Goal: Task Accomplishment & Management: Manage account settings

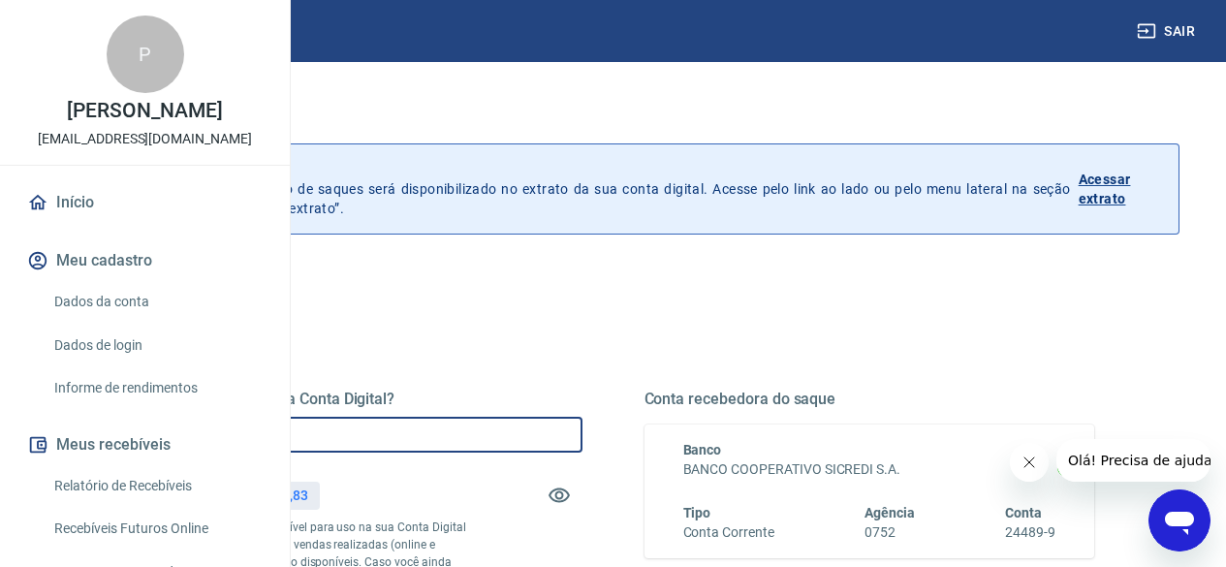
click at [583, 428] on input "R$ 0,00" at bounding box center [357, 435] width 451 height 36
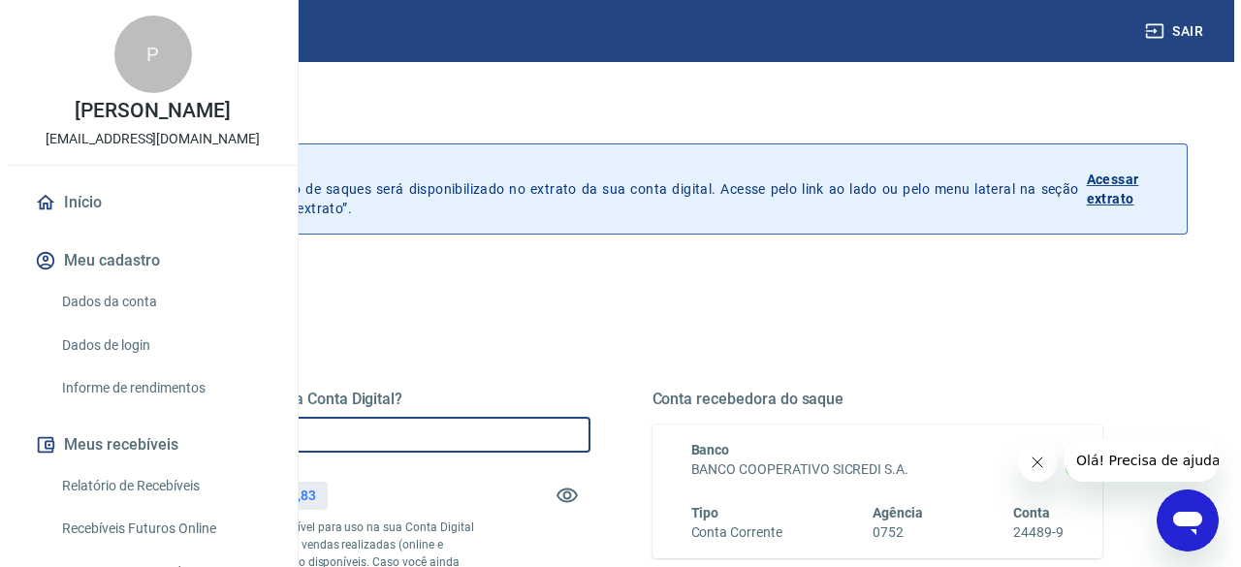
scroll to position [194, 0]
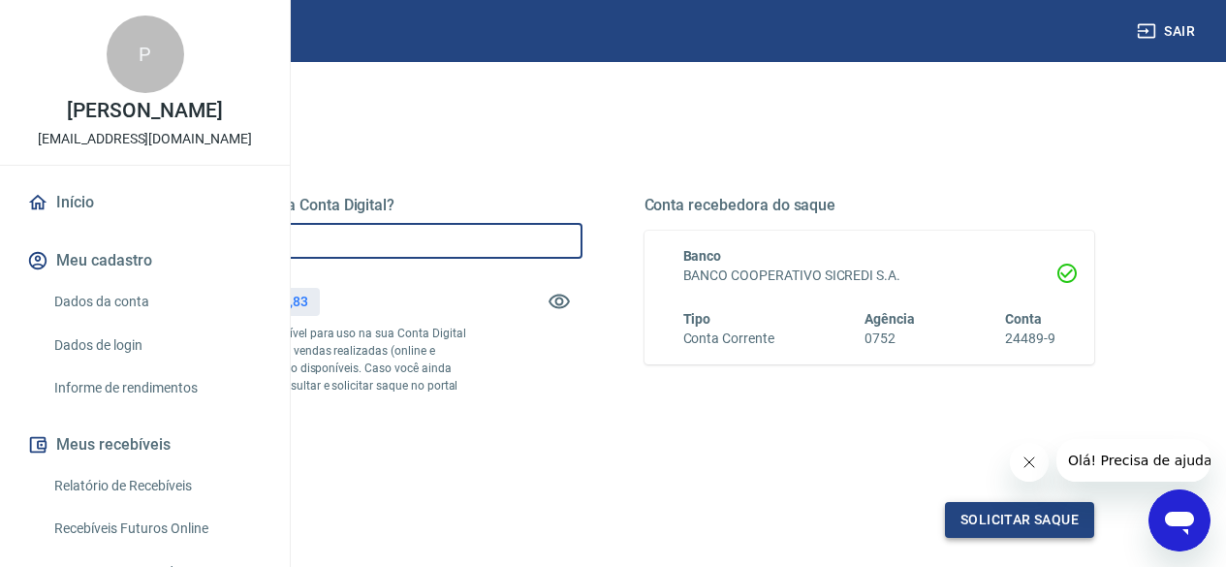
type input "R$ 1.158,83"
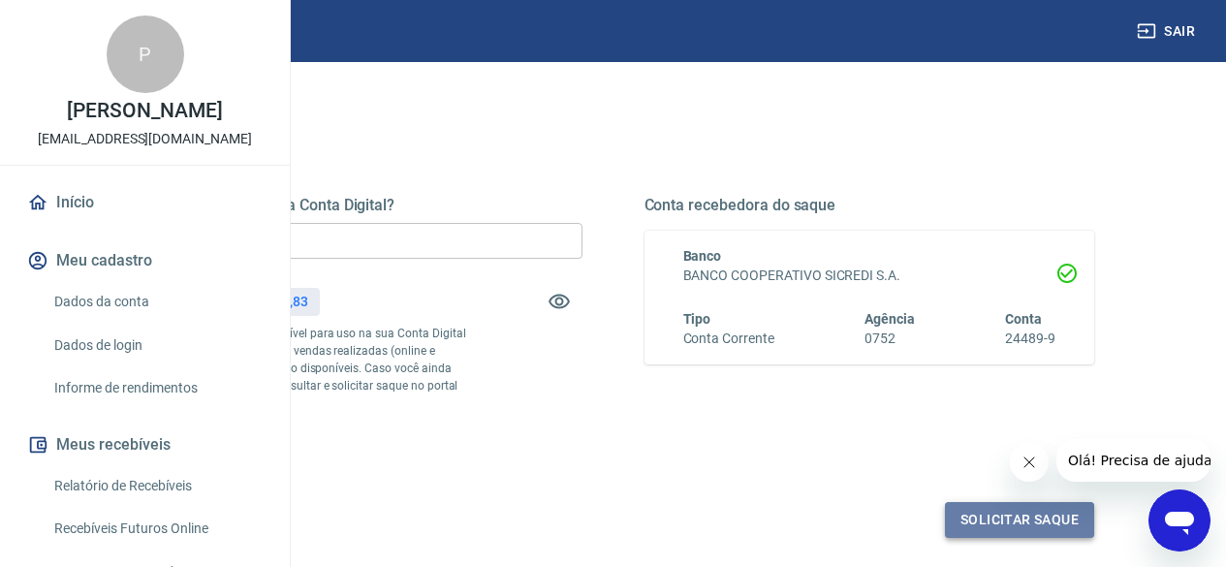
click at [971, 538] on button "Solicitar saque" at bounding box center [1019, 520] width 149 height 36
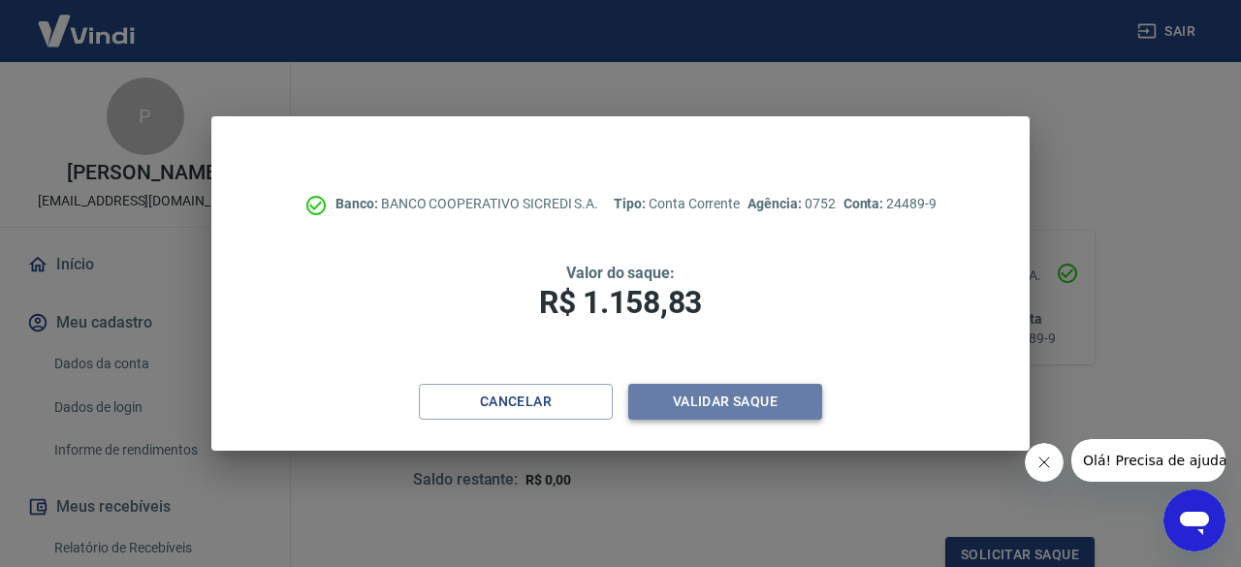
click at [706, 406] on button "Validar saque" at bounding box center [725, 402] width 194 height 36
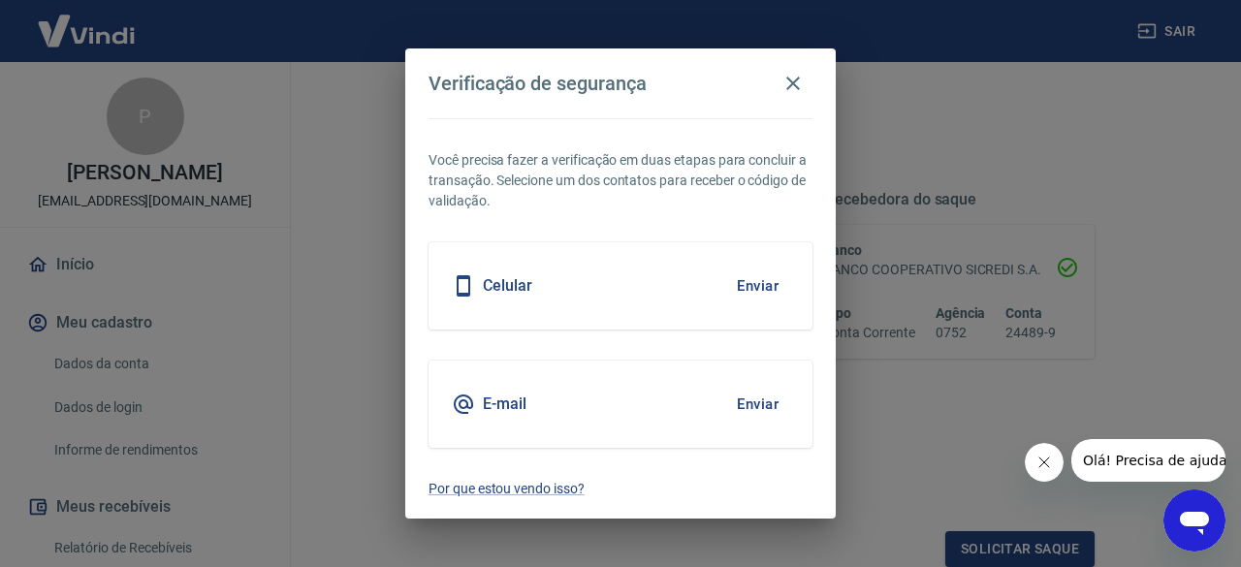
click at [750, 283] on button "Enviar" at bounding box center [757, 286] width 63 height 41
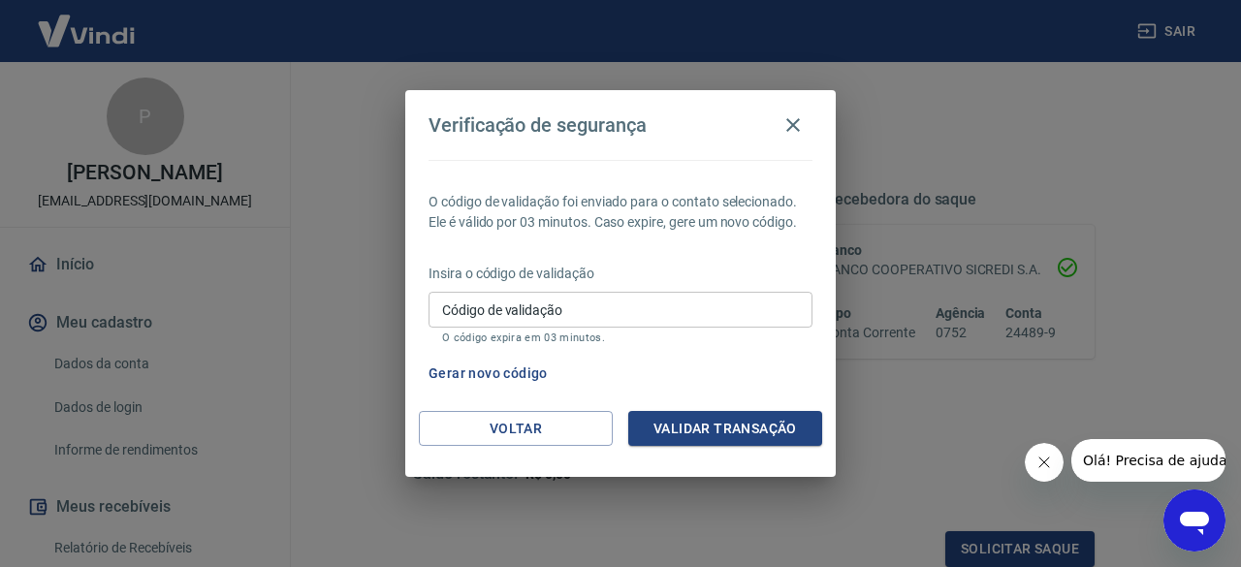
click at [551, 312] on input "Código de validação" at bounding box center [620, 310] width 384 height 36
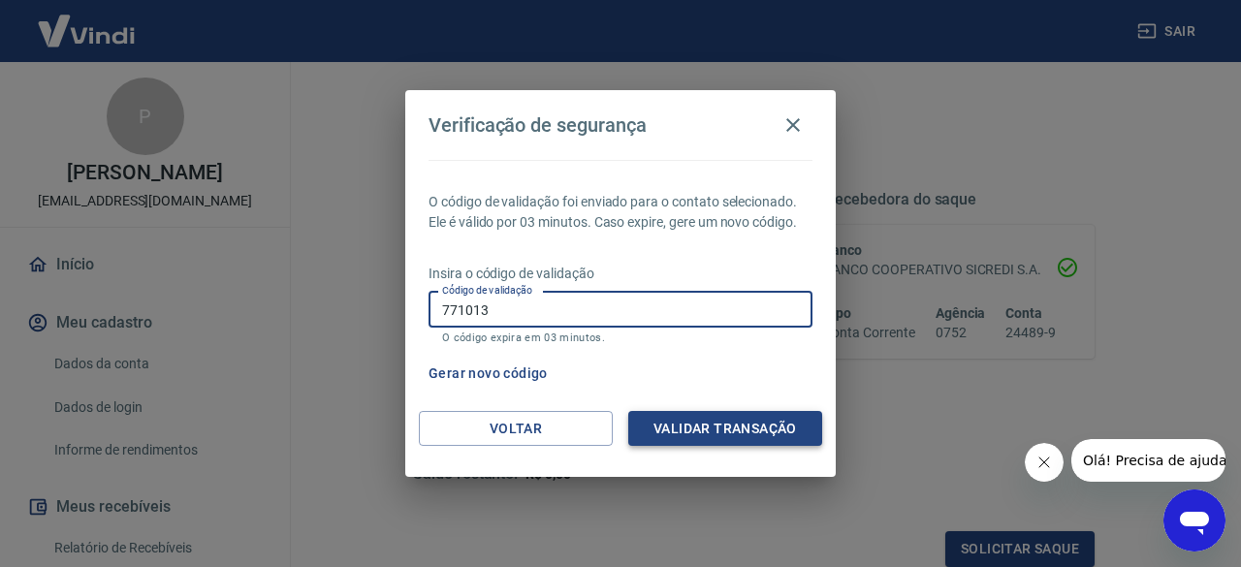
click at [726, 434] on button "Validar transação" at bounding box center [725, 429] width 194 height 36
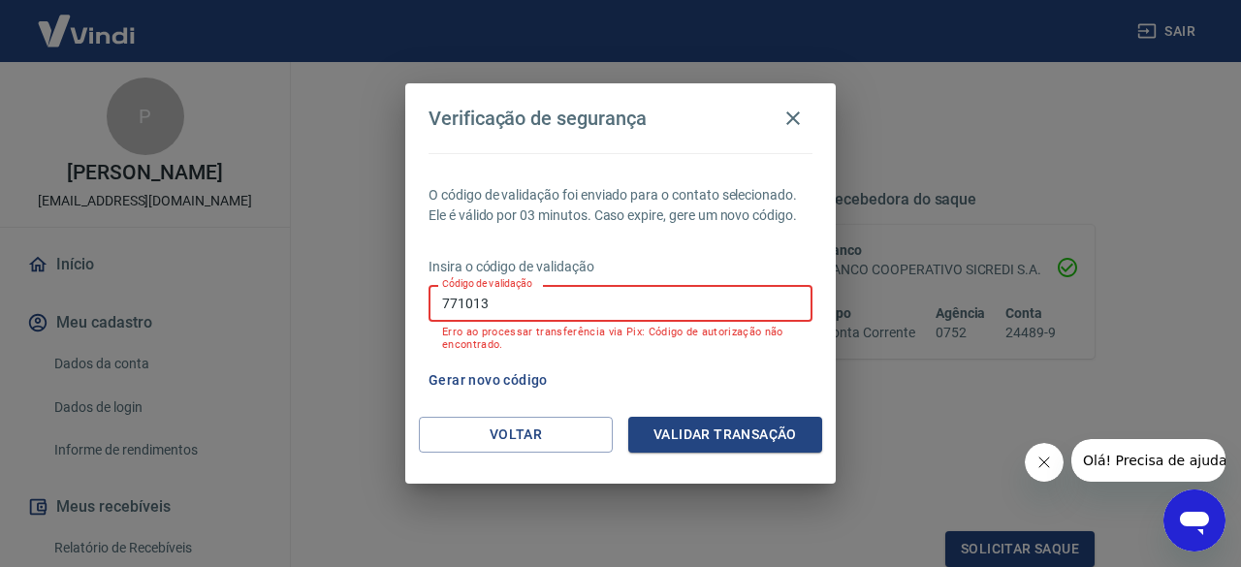
drag, startPoint x: 500, startPoint y: 305, endPoint x: 374, endPoint y: 275, distance: 129.6
click at [371, 289] on div "Verificação de segurança O código de validação foi enviado para o contato selec…" at bounding box center [620, 283] width 1241 height 567
type input "900186"
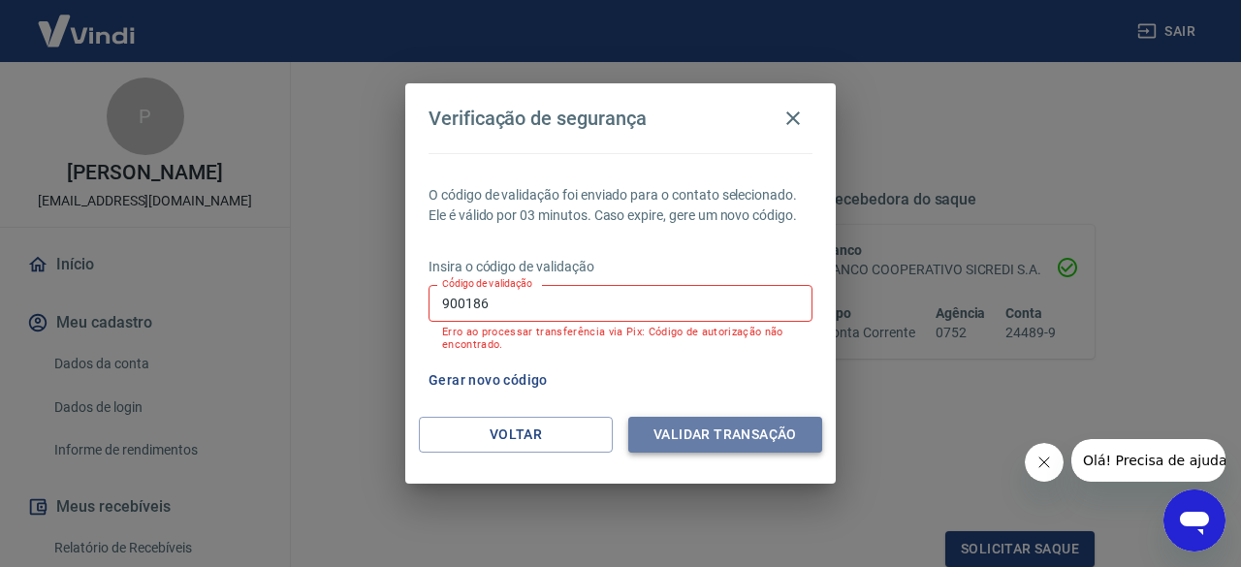
click at [701, 428] on button "Validar transação" at bounding box center [725, 435] width 194 height 36
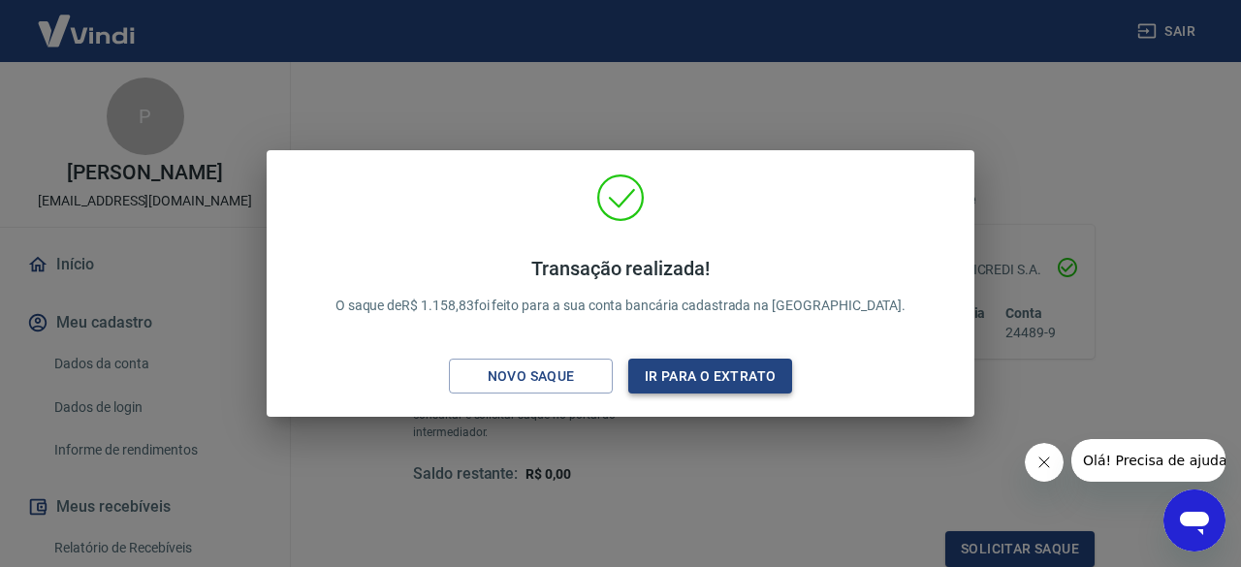
click at [680, 381] on button "Ir para o extrato" at bounding box center [710, 377] width 164 height 36
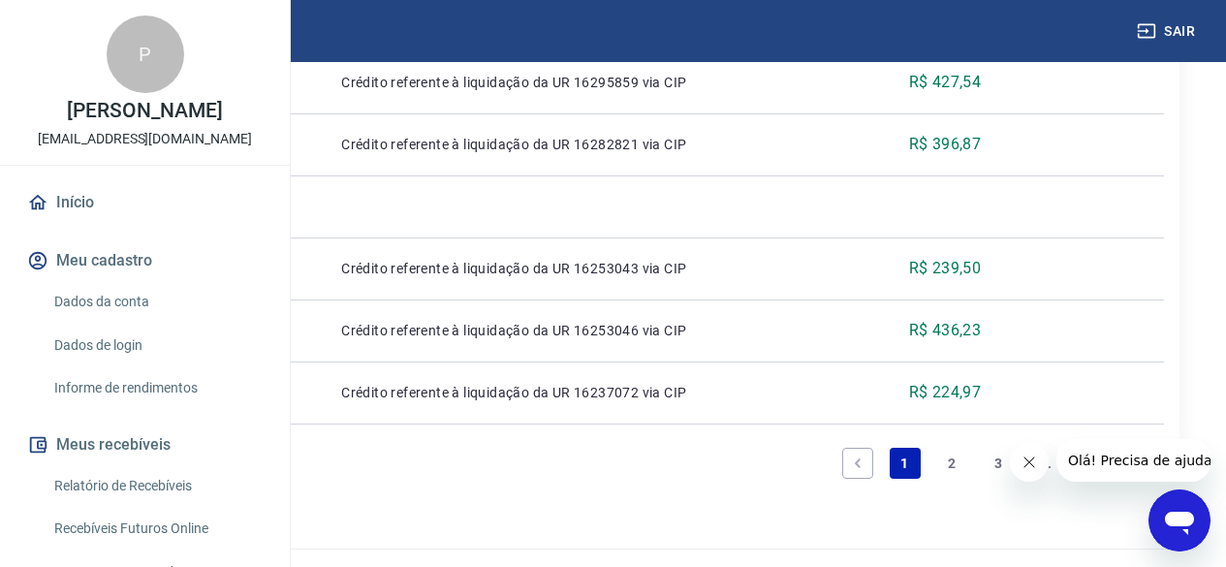
scroll to position [2083, 0]
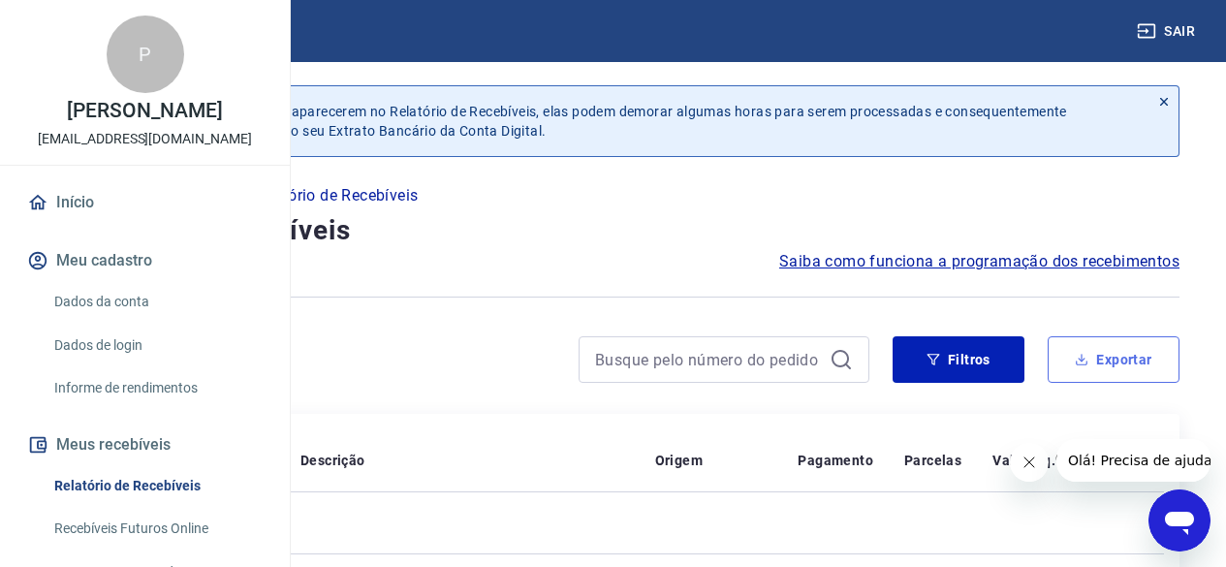
click at [1092, 355] on button "Exportar" at bounding box center [1114, 359] width 132 height 47
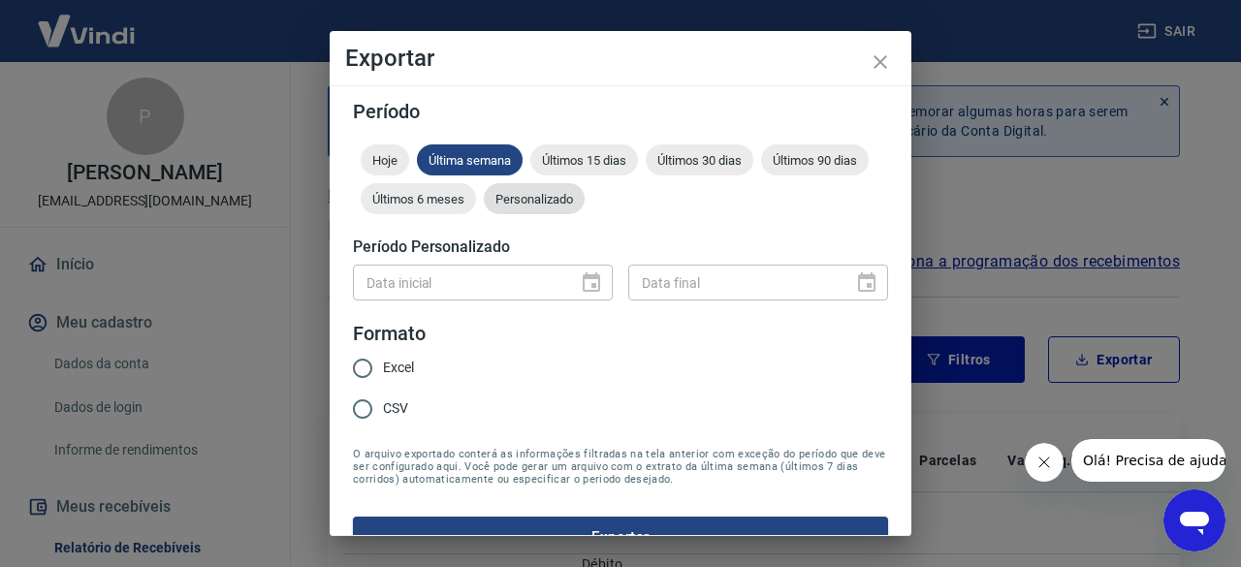
click at [585, 201] on span "Personalizado" at bounding box center [534, 199] width 101 height 15
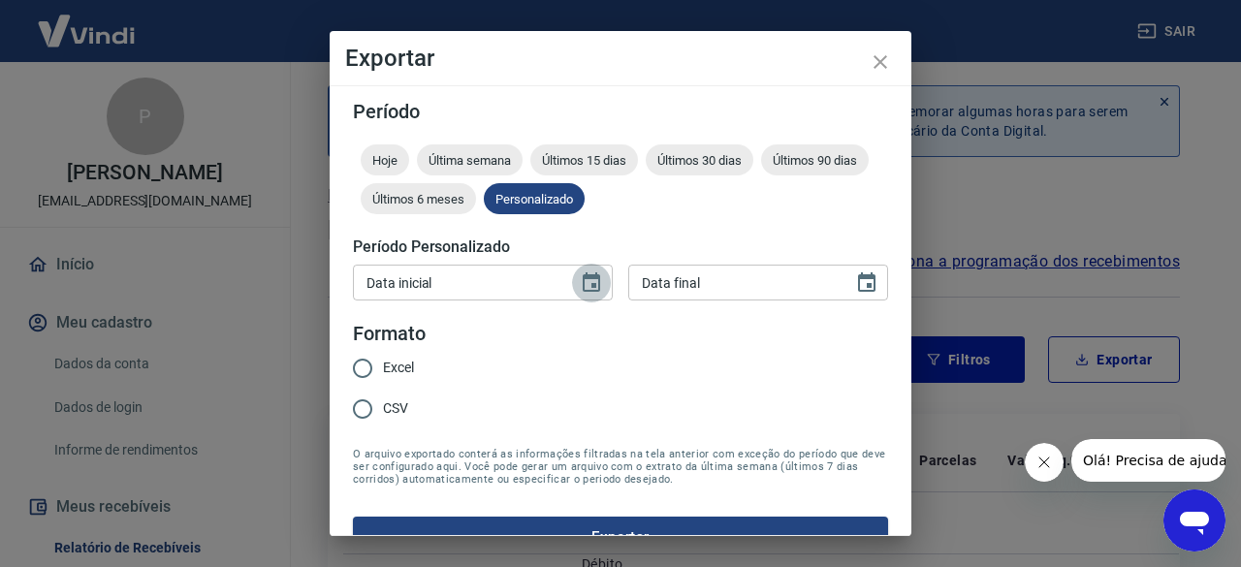
click at [588, 286] on icon "Choose date" at bounding box center [591, 282] width 23 height 23
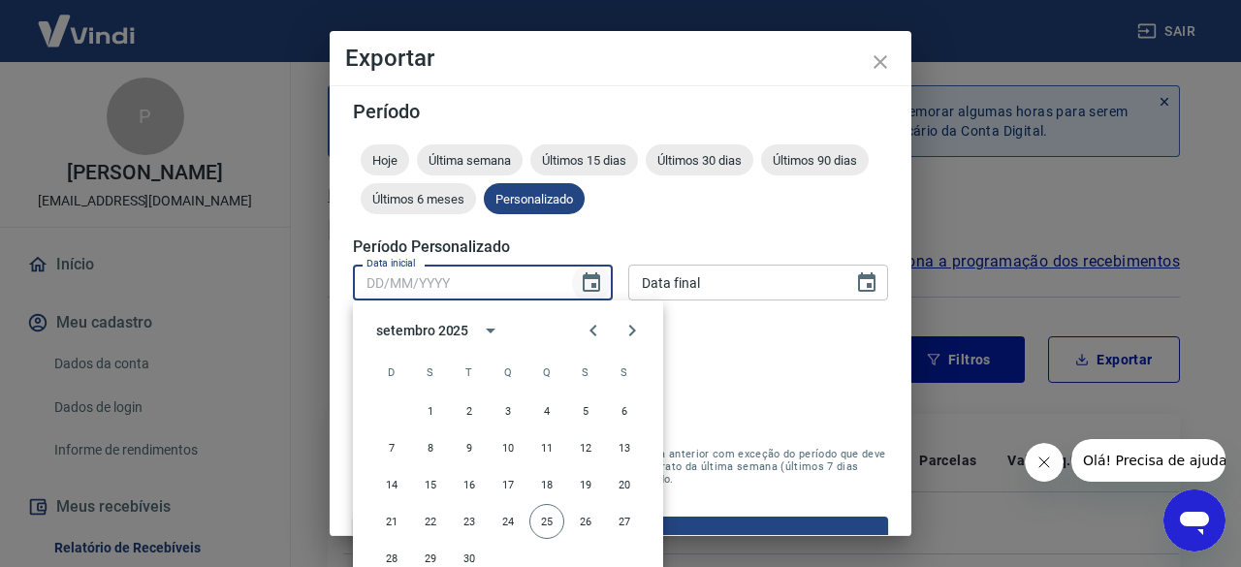
scroll to position [57, 0]
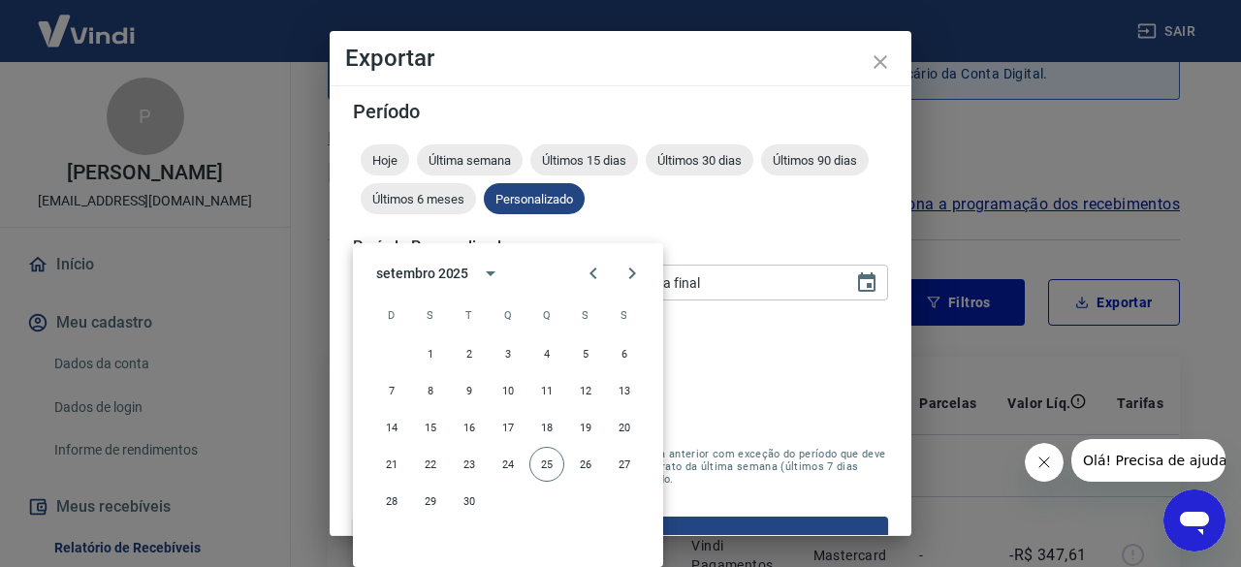
click at [580, 279] on icon "Choose date" at bounding box center [591, 282] width 23 height 23
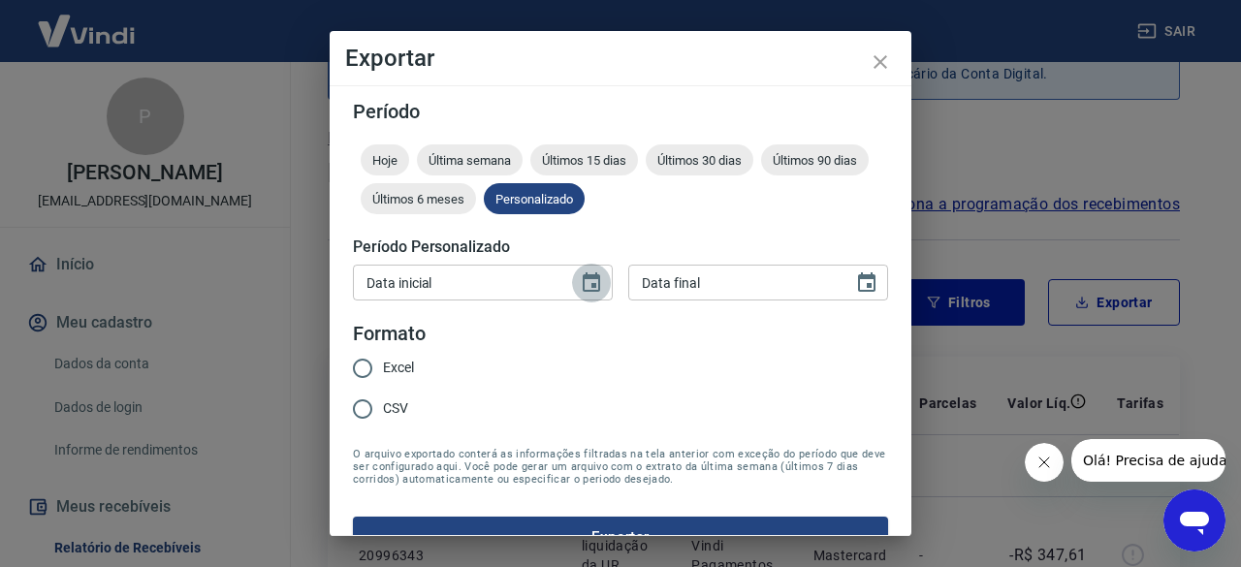
click at [580, 279] on icon "Choose date" at bounding box center [591, 282] width 23 height 23
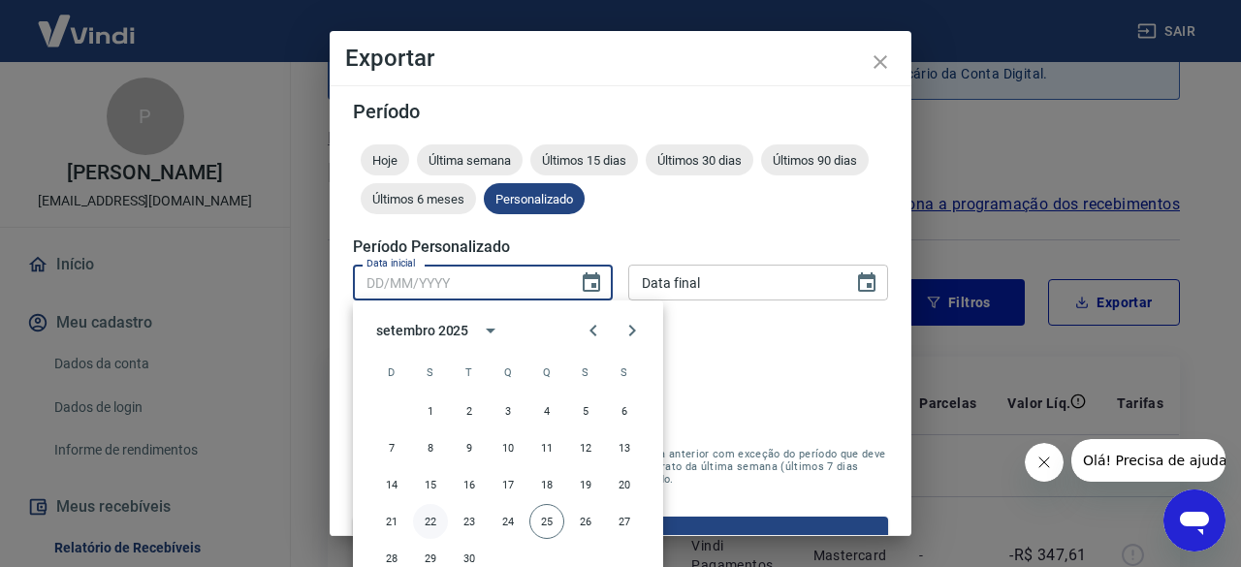
click at [429, 521] on button "22" at bounding box center [430, 521] width 35 height 35
type input "22/09/2025"
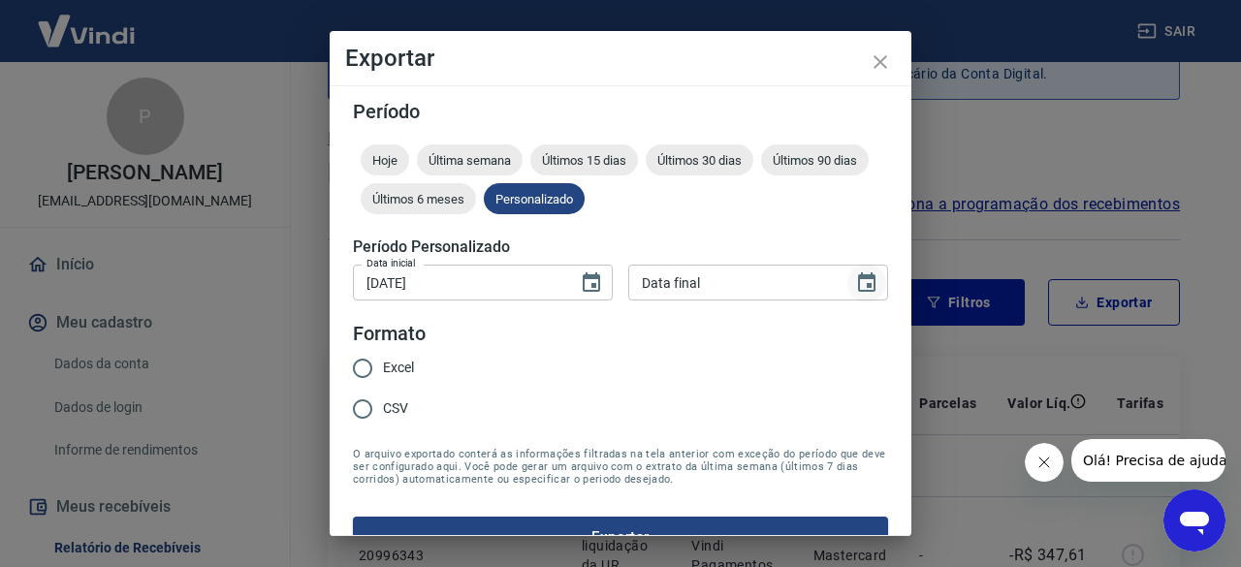
click at [855, 281] on icon "Choose date" at bounding box center [866, 282] width 23 height 23
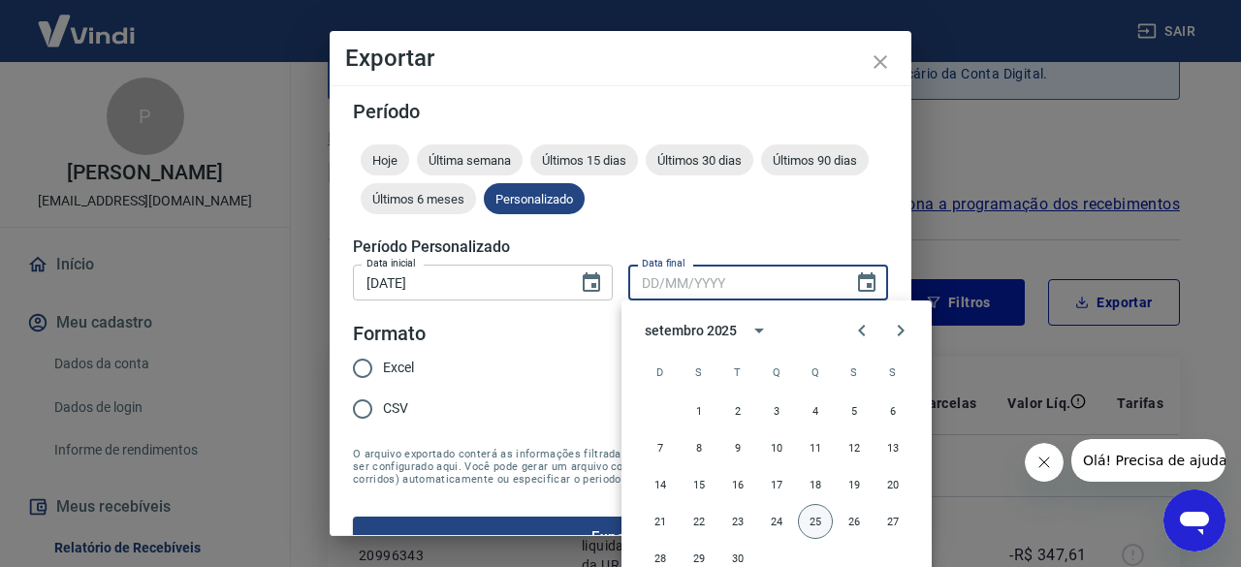
click at [818, 517] on button "25" at bounding box center [815, 521] width 35 height 35
type input "25/09/2025"
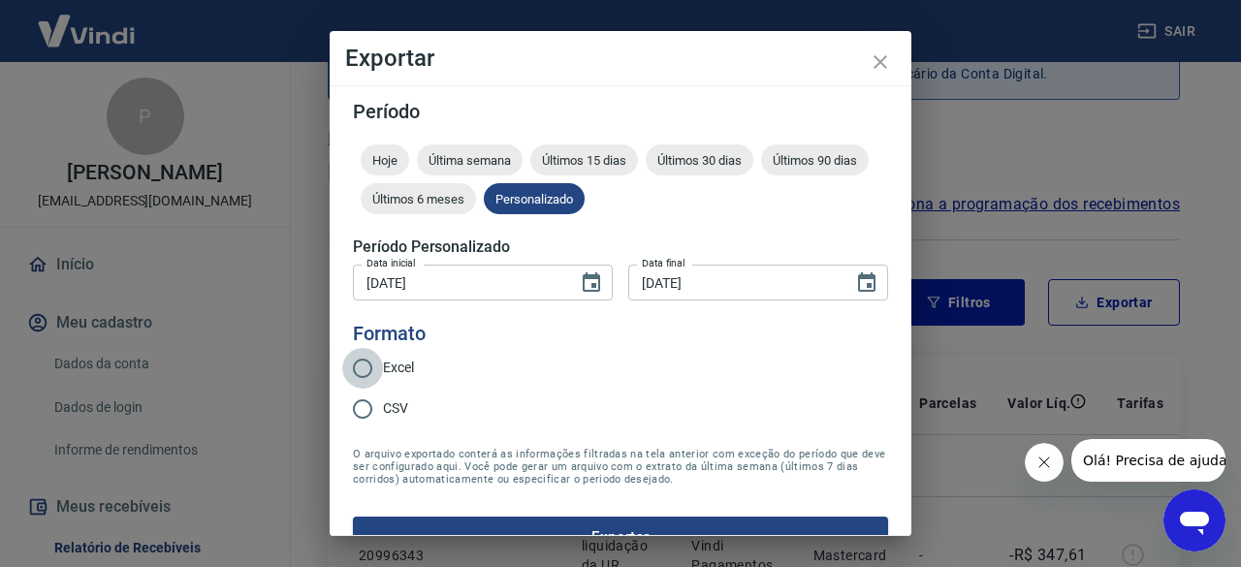
click at [366, 364] on input "Excel" at bounding box center [362, 368] width 41 height 41
radio input "true"
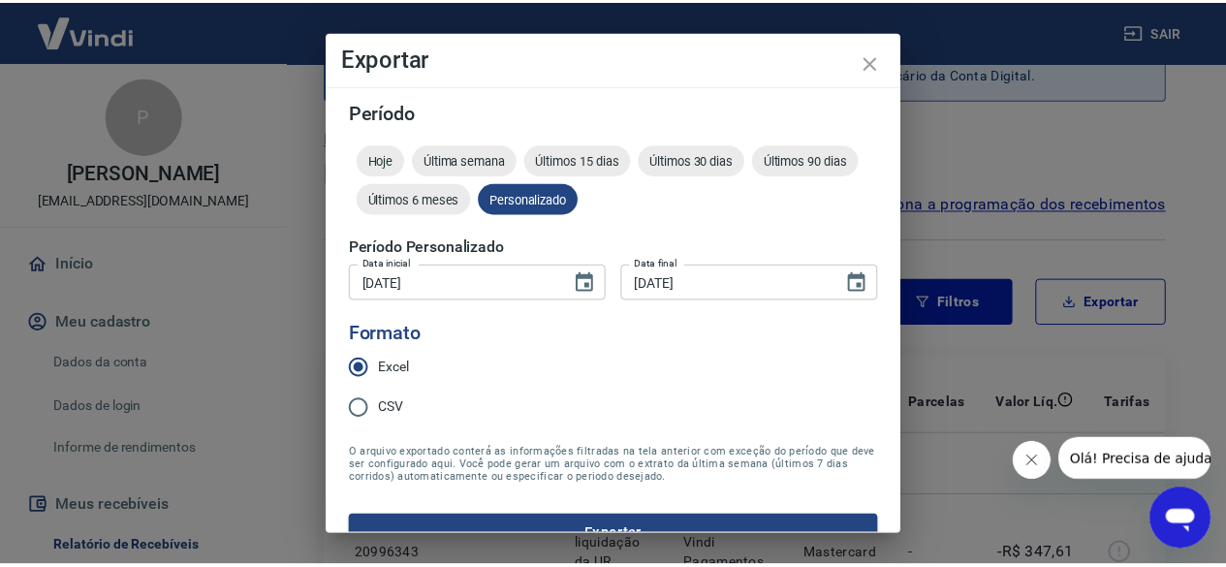
scroll to position [38, 0]
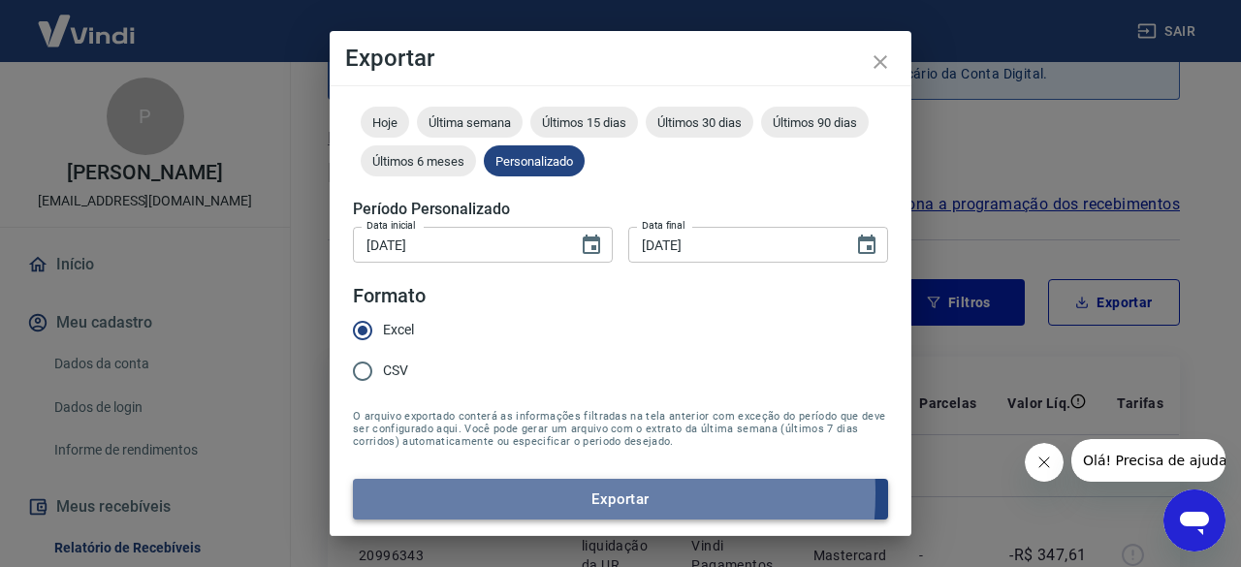
click at [552, 493] on button "Exportar" at bounding box center [620, 499] width 535 height 41
